Goal: Navigation & Orientation: Find specific page/section

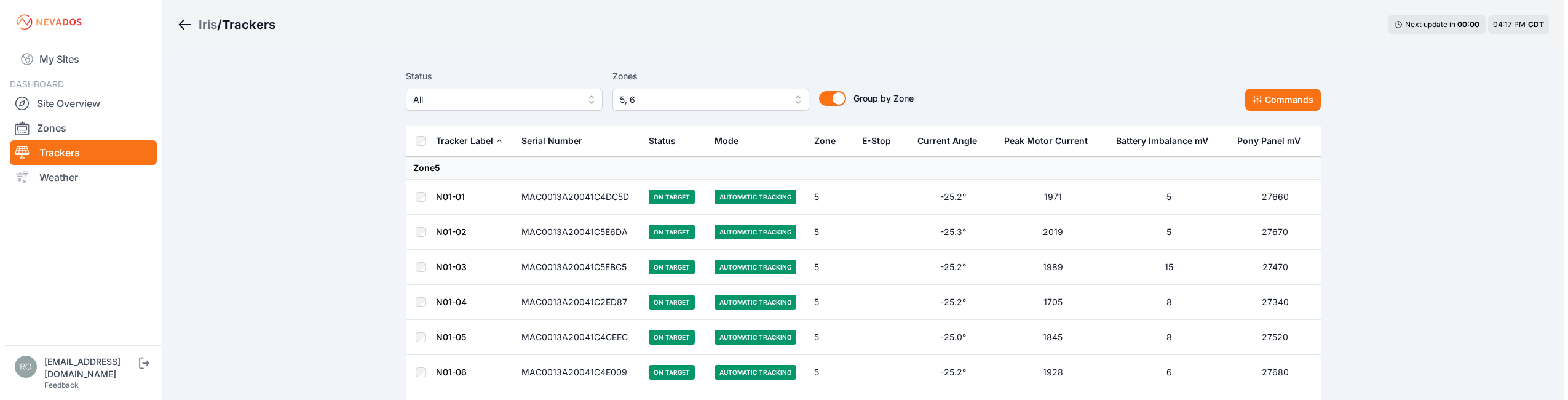
scroll to position [308, 0]
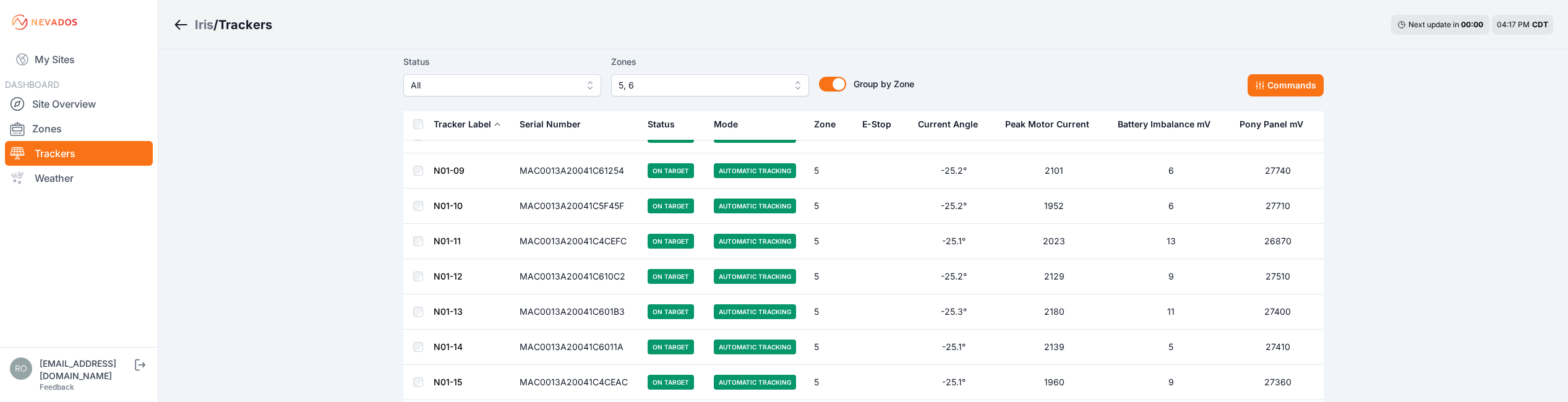
click at [657, 82] on span "5, 6" at bounding box center [701, 85] width 166 height 15
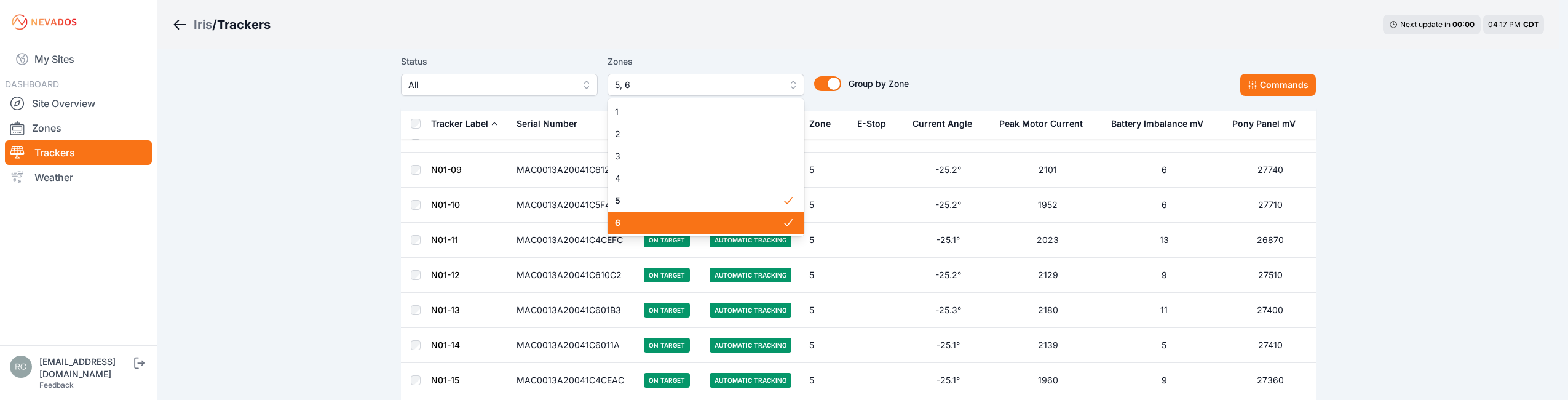
click at [713, 211] on div "5" at bounding box center [705, 200] width 197 height 22
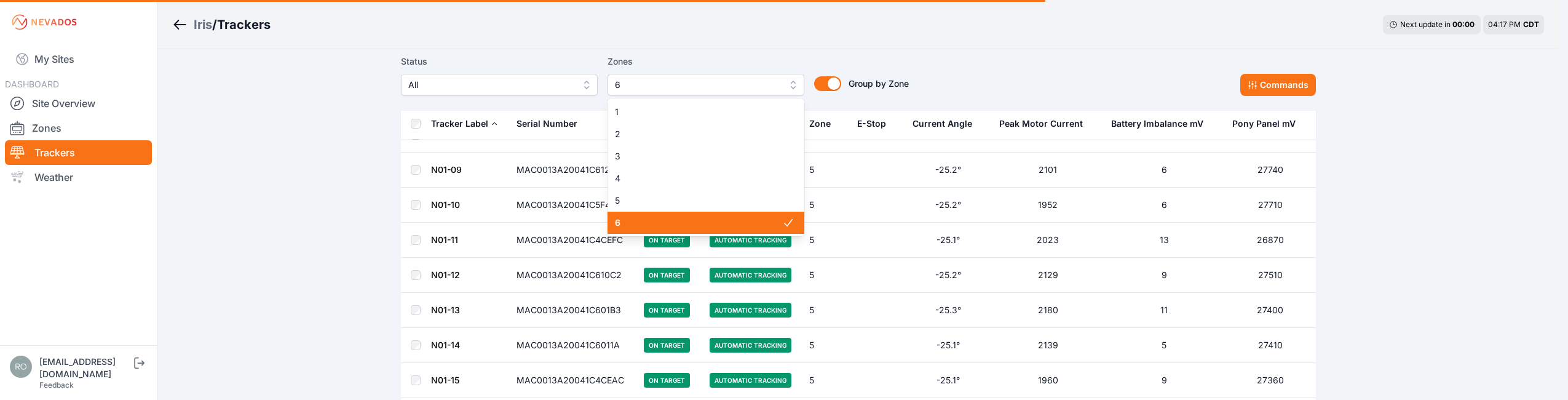
click at [694, 224] on span "6" at bounding box center [698, 222] width 167 height 12
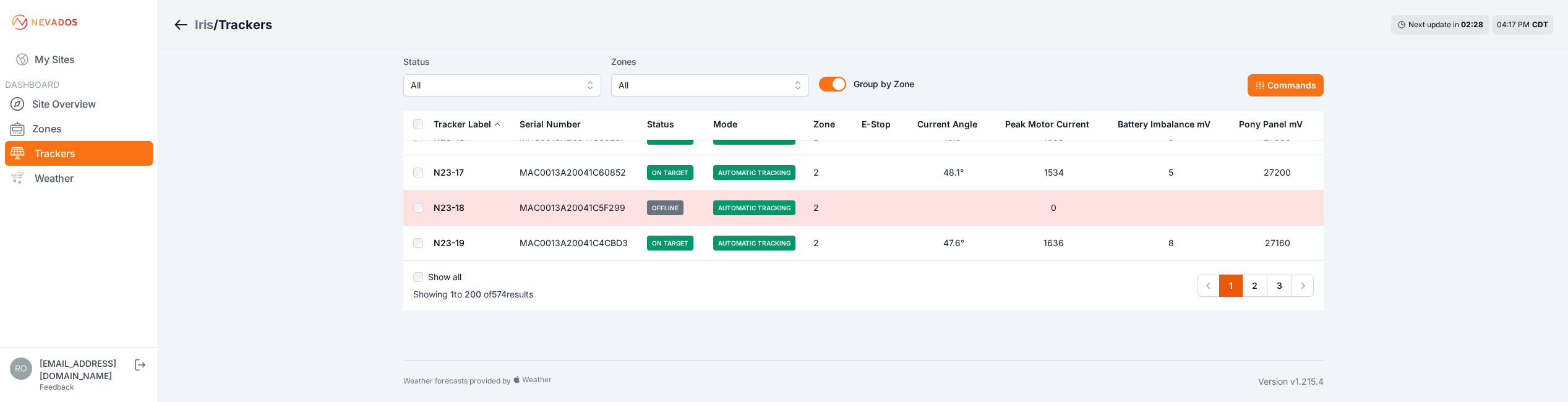
scroll to position [6990, 0]
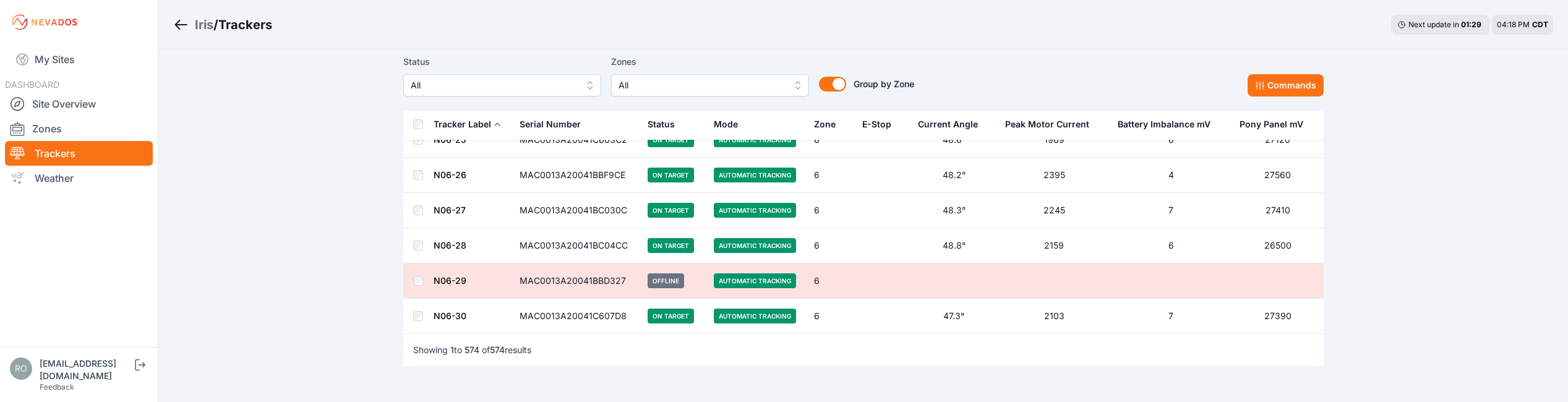
scroll to position [20180, 0]
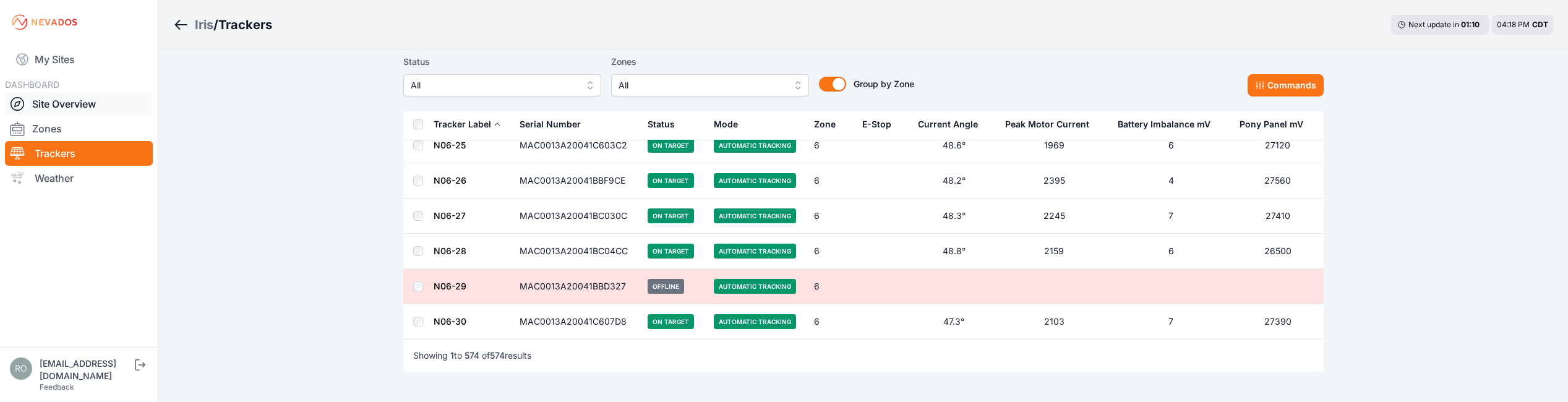
click at [73, 104] on link "Site Overview" at bounding box center [79, 104] width 148 height 24
